Goal: Register for event/course

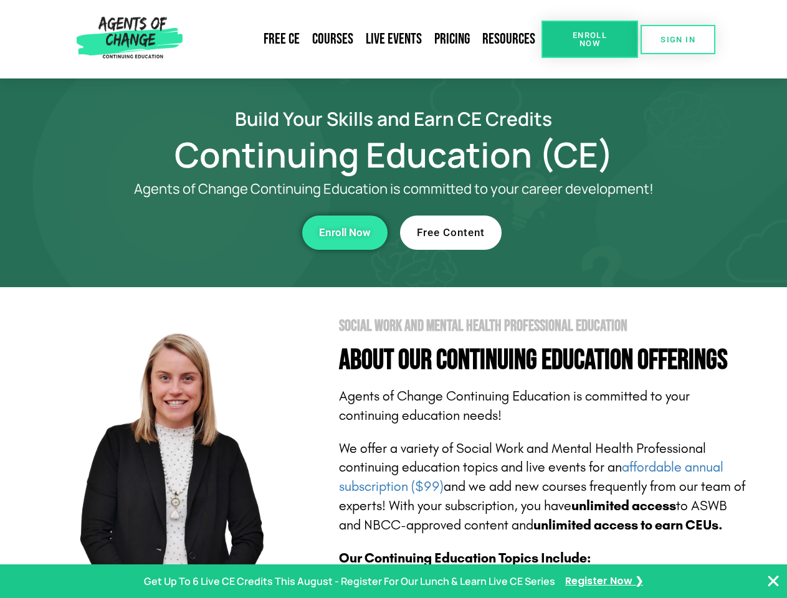
click at [393, 299] on section "Social Work and Mental Health Professional Education About Our Continuing Educa…" at bounding box center [393, 549] width 787 height 524
click at [590, 39] on span "Enroll Now" at bounding box center [590, 39] width 57 height 16
click at [678, 39] on span "SIGN IN" at bounding box center [678, 40] width 35 height 8
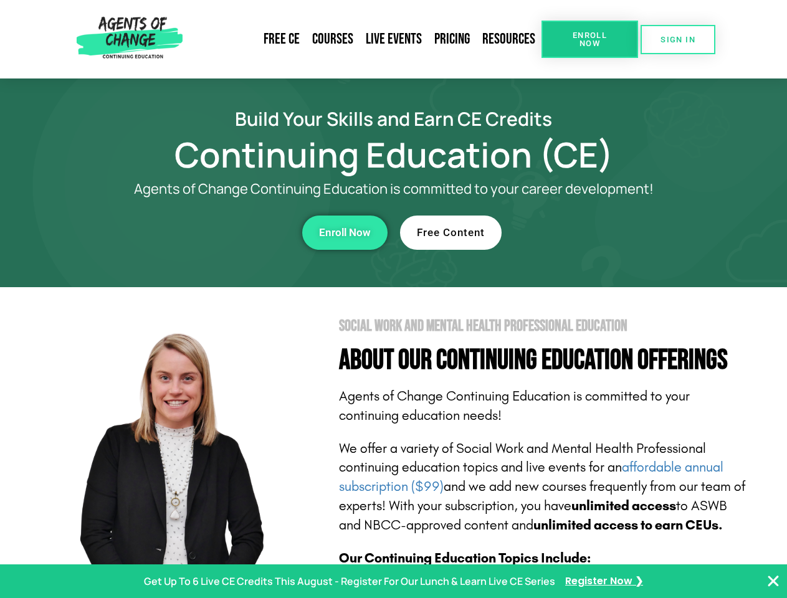
click at [216, 233] on div "Enroll Now" at bounding box center [216, 233] width 343 height 34
click at [345, 233] on span "Enroll Now" at bounding box center [345, 233] width 52 height 11
click at [572, 233] on div "Free Content" at bounding box center [571, 233] width 343 height 34
